Goal: Navigation & Orientation: Find specific page/section

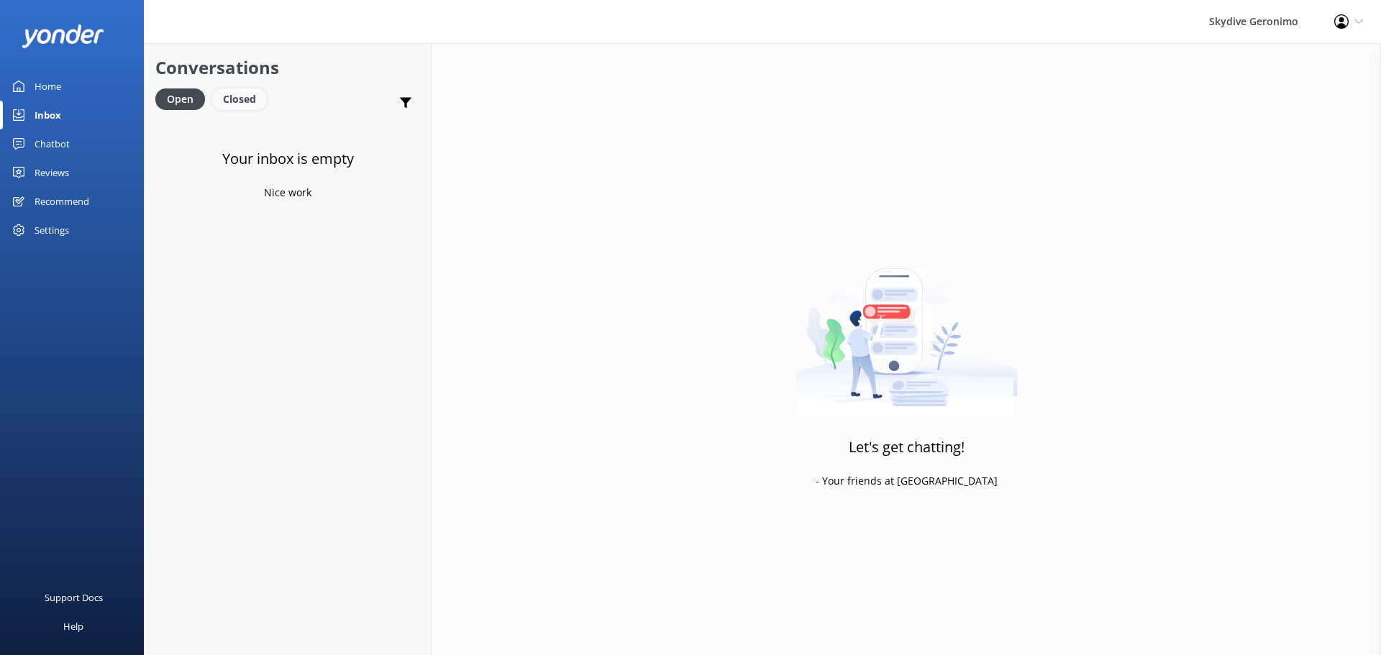
click at [231, 99] on div "Closed" at bounding box center [239, 99] width 55 height 22
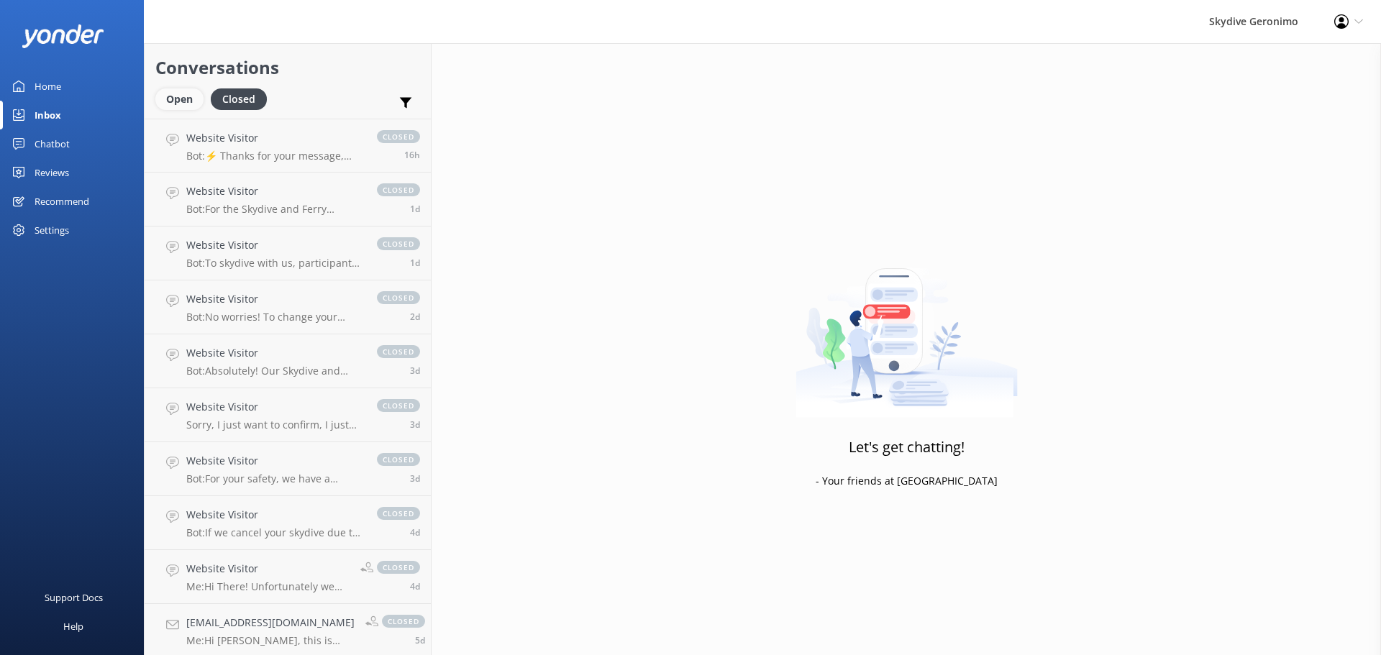
click at [175, 101] on div "Open" at bounding box center [179, 99] width 48 height 22
